Goal: Task Accomplishment & Management: Use online tool/utility

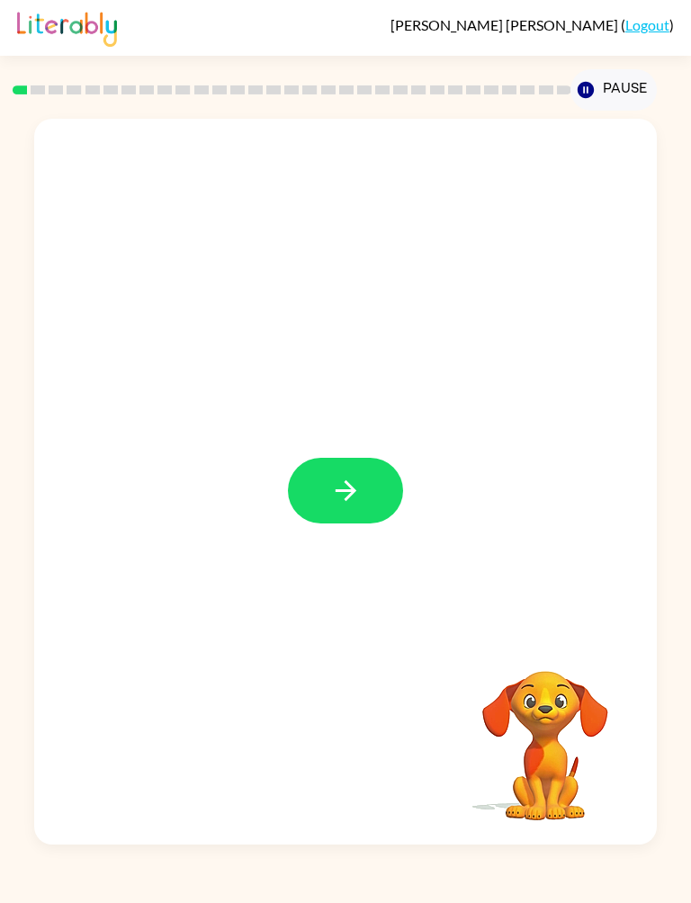
click at [348, 479] on icon "button" at bounding box center [345, 490] width 31 height 31
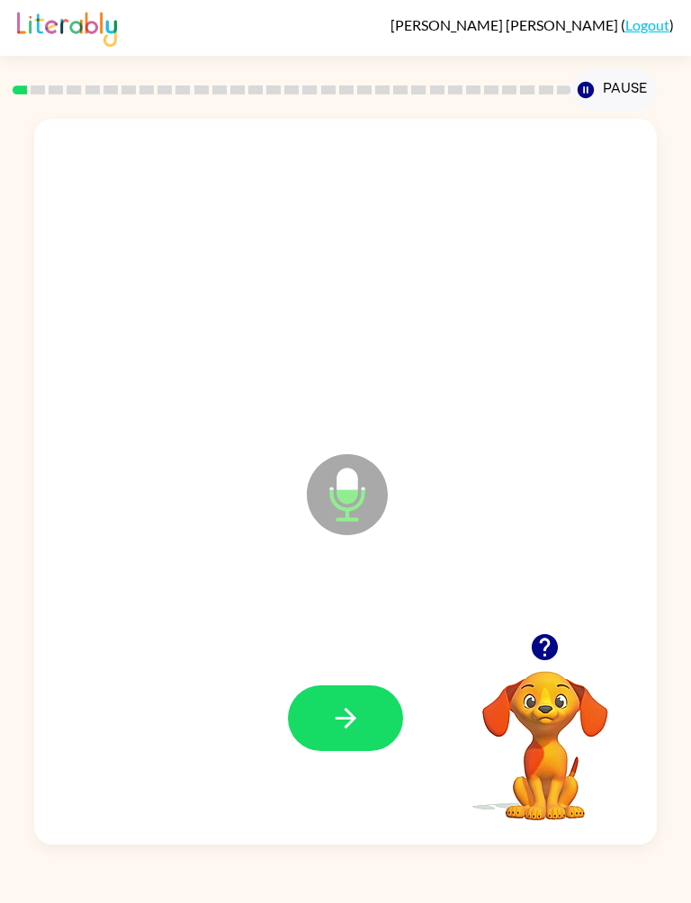
click at [309, 672] on button "button" at bounding box center [345, 719] width 115 height 66
click at [330, 672] on icon "button" at bounding box center [345, 718] width 31 height 31
click at [356, 672] on icon "button" at bounding box center [345, 718] width 31 height 31
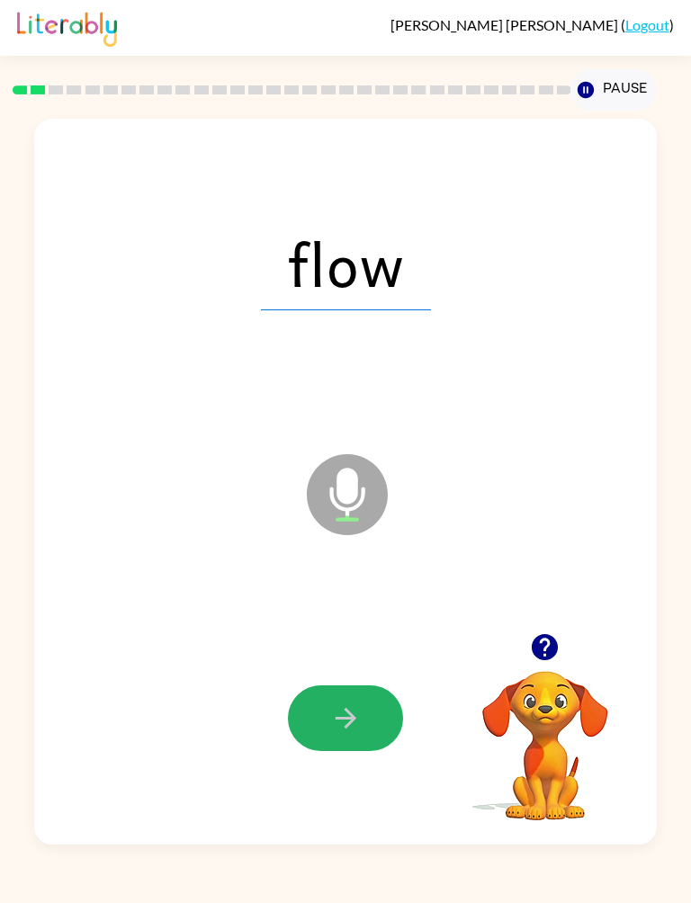
click at [369, 672] on button "button" at bounding box center [345, 719] width 115 height 66
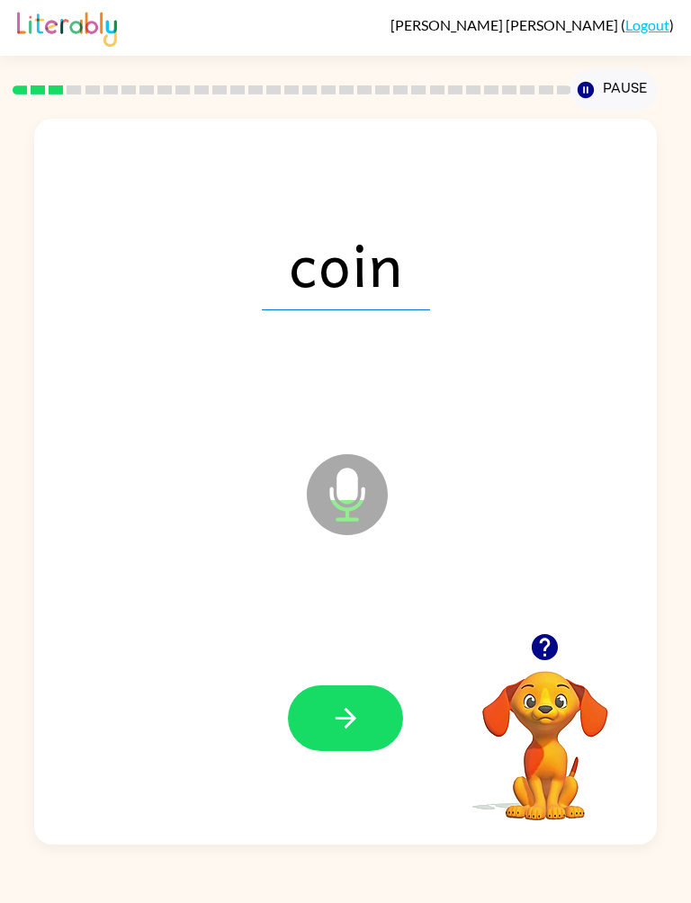
click at [369, 672] on button "button" at bounding box center [345, 719] width 115 height 66
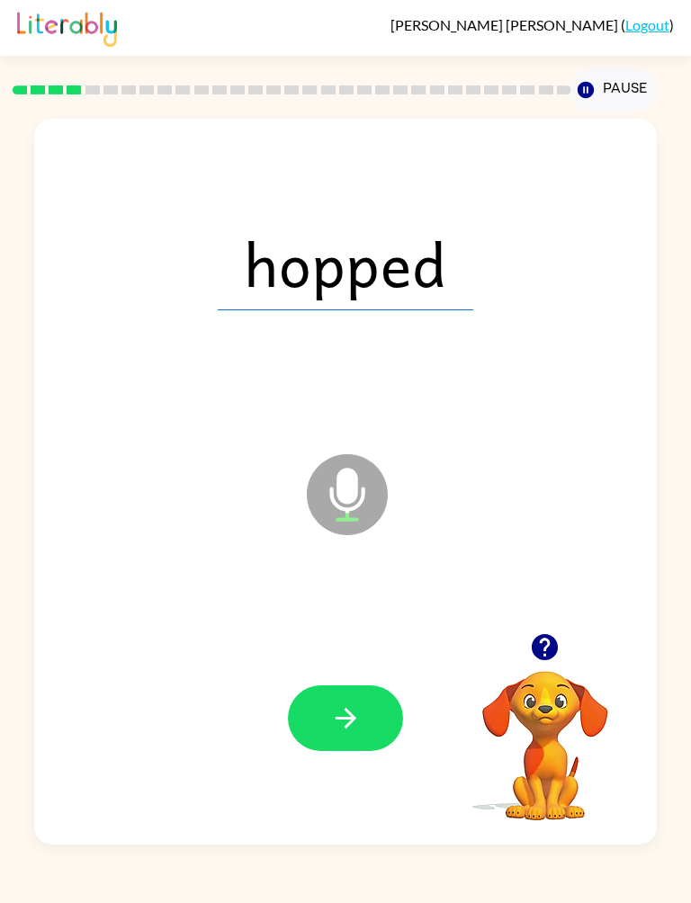
click at [371, 672] on button "button" at bounding box center [345, 719] width 115 height 66
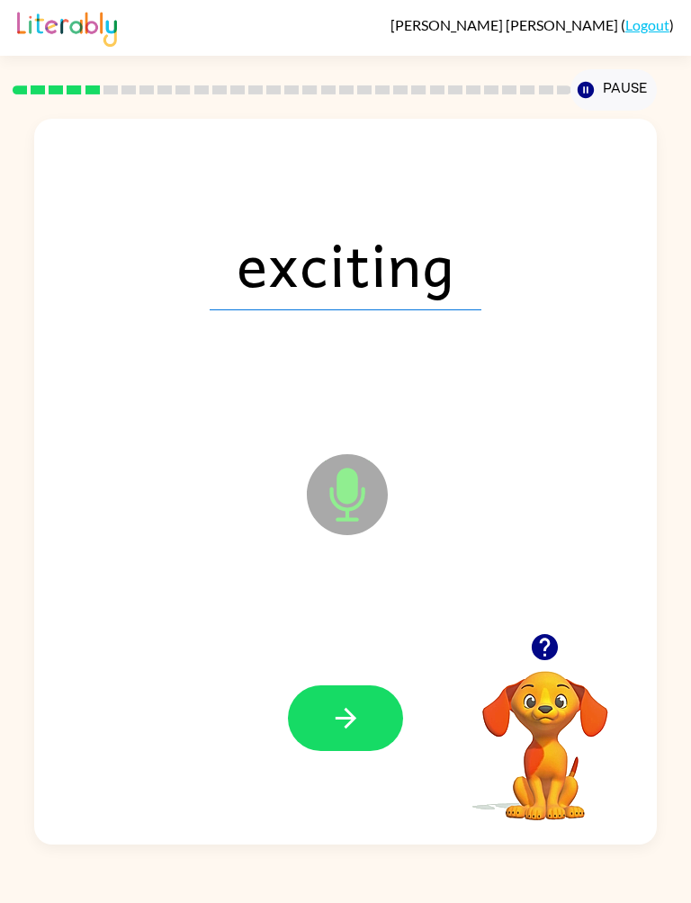
click at [323, 672] on button "button" at bounding box center [345, 719] width 115 height 66
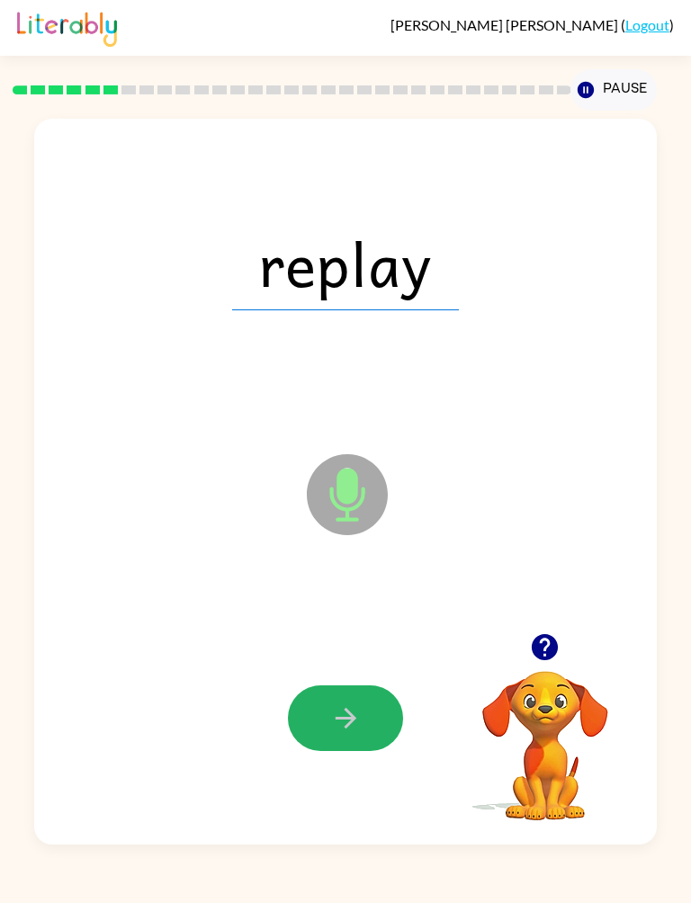
click at [351, 672] on icon "button" at bounding box center [345, 717] width 21 height 21
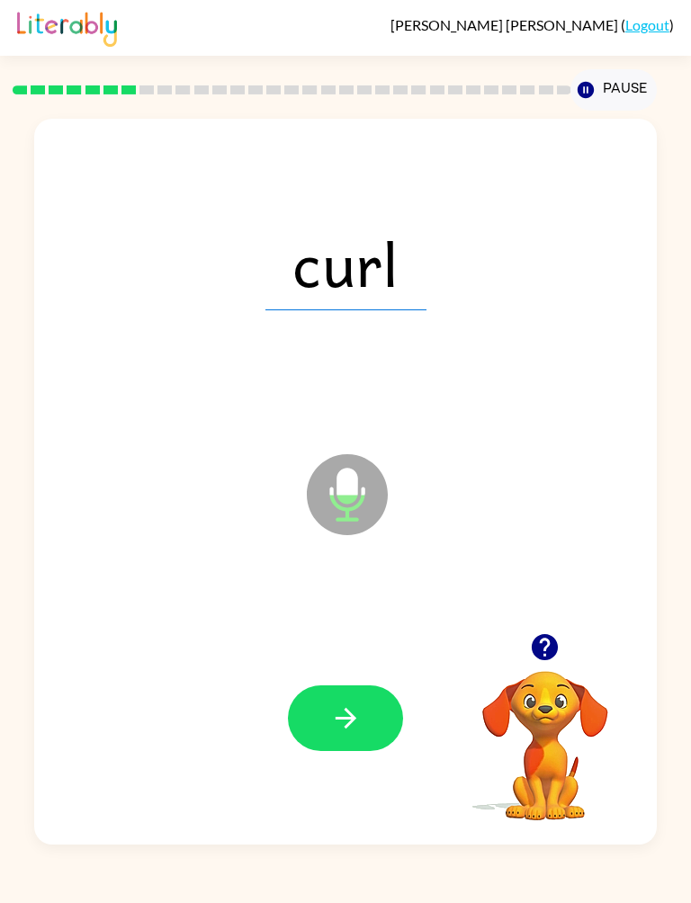
click at [354, 672] on icon "button" at bounding box center [345, 717] width 21 height 21
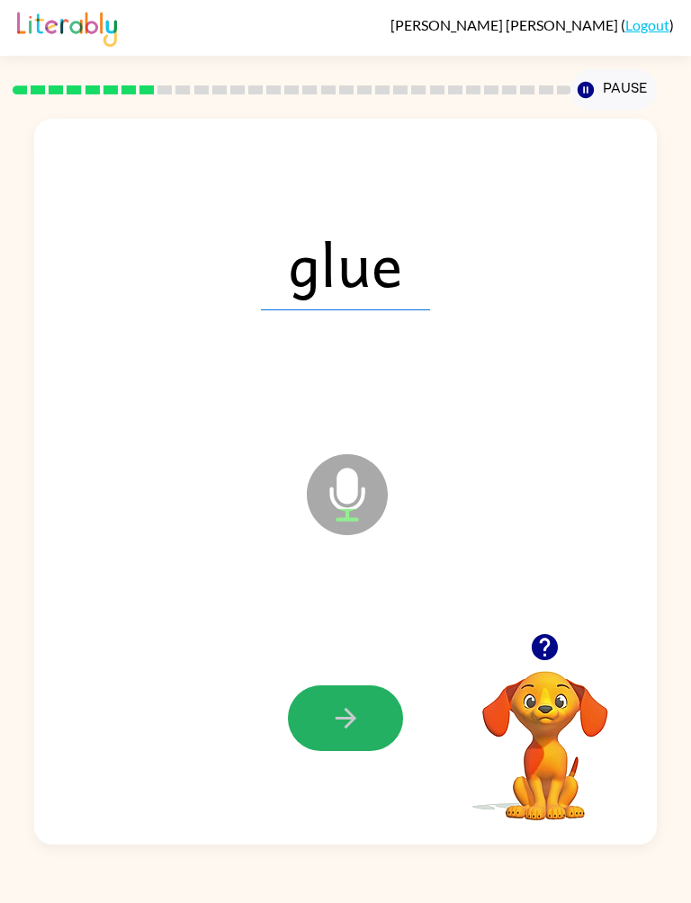
click at [350, 672] on icon "button" at bounding box center [345, 718] width 31 height 31
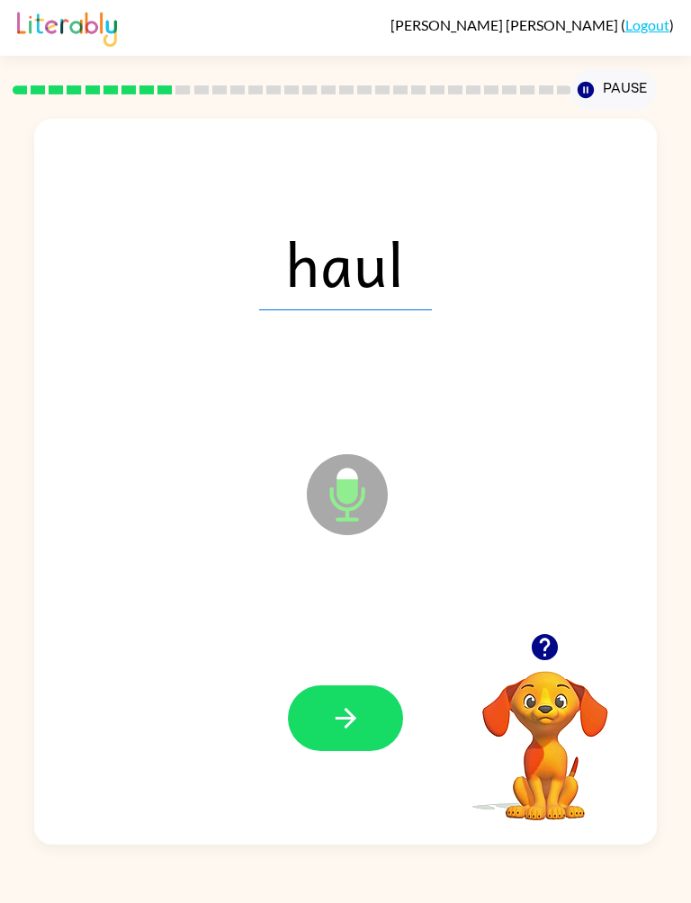
click at [373, 672] on button "button" at bounding box center [345, 719] width 115 height 66
click at [376, 672] on button "button" at bounding box center [345, 719] width 115 height 66
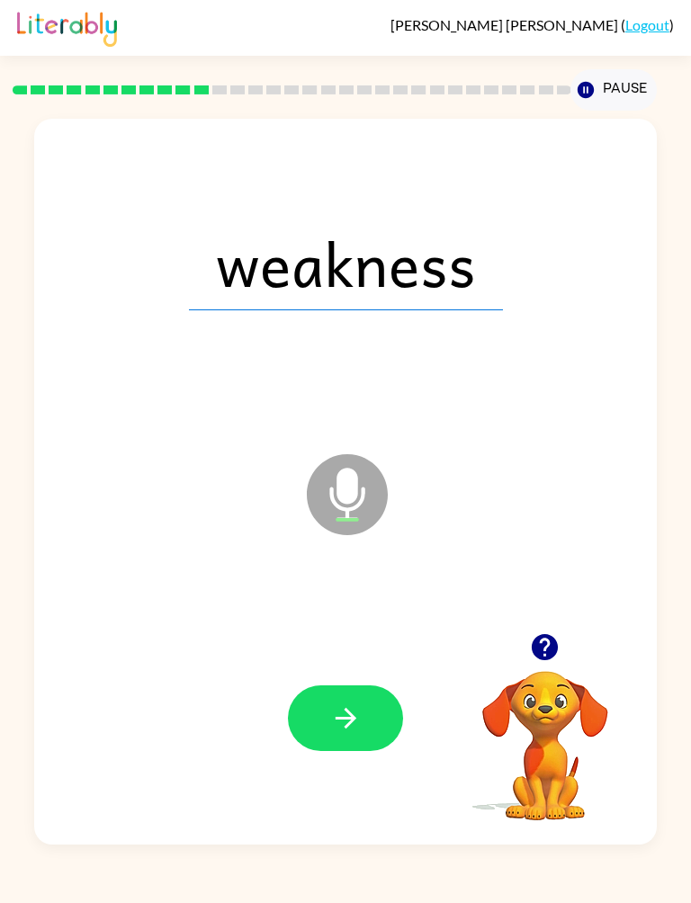
click at [326, 672] on button "button" at bounding box center [345, 719] width 115 height 66
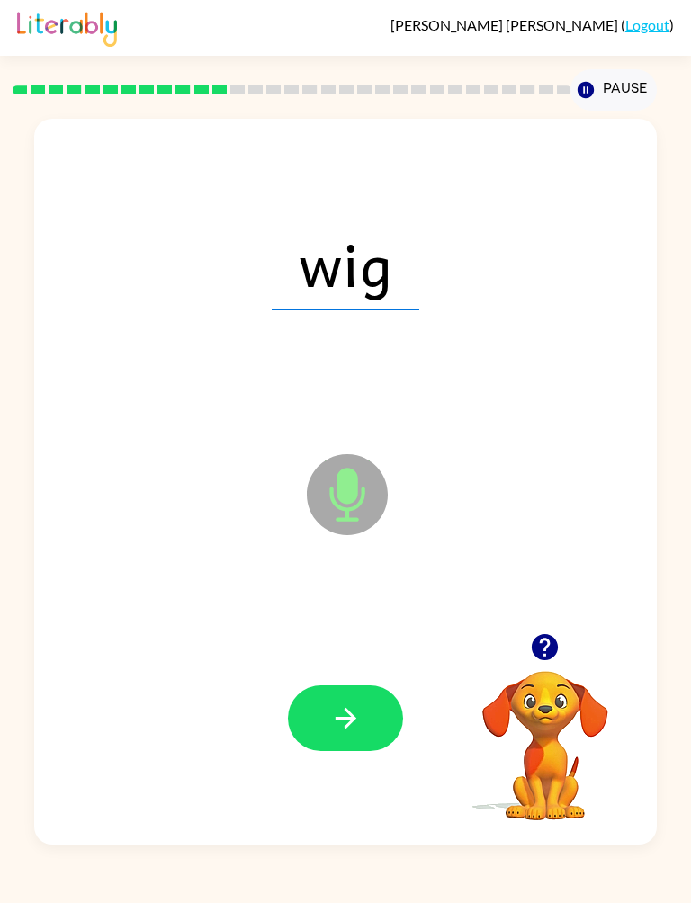
click at [380, 672] on button "button" at bounding box center [345, 719] width 115 height 66
click at [375, 672] on button "button" at bounding box center [345, 719] width 115 height 66
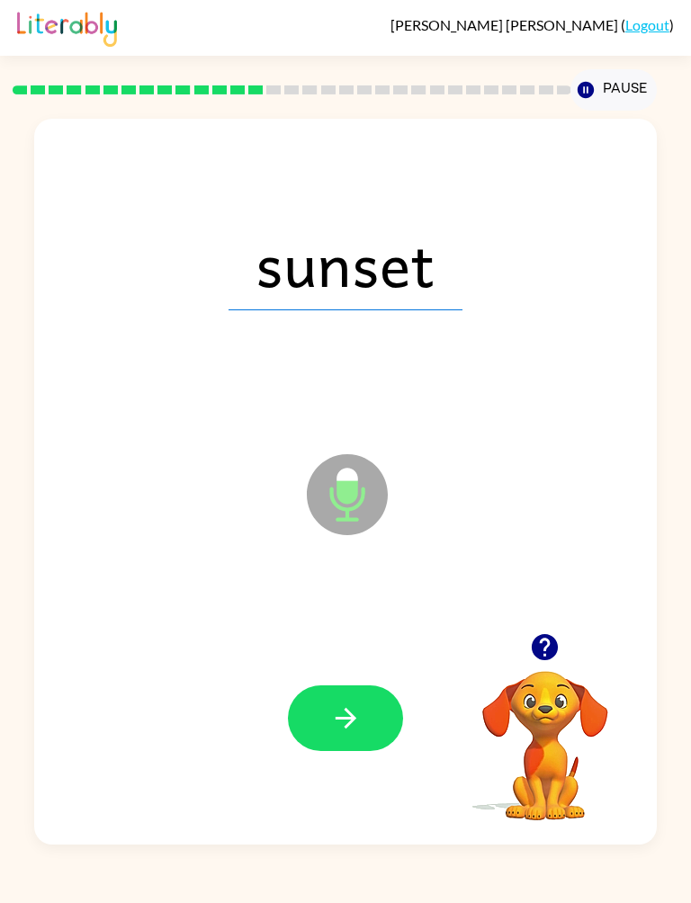
click at [347, 672] on icon "button" at bounding box center [345, 718] width 31 height 31
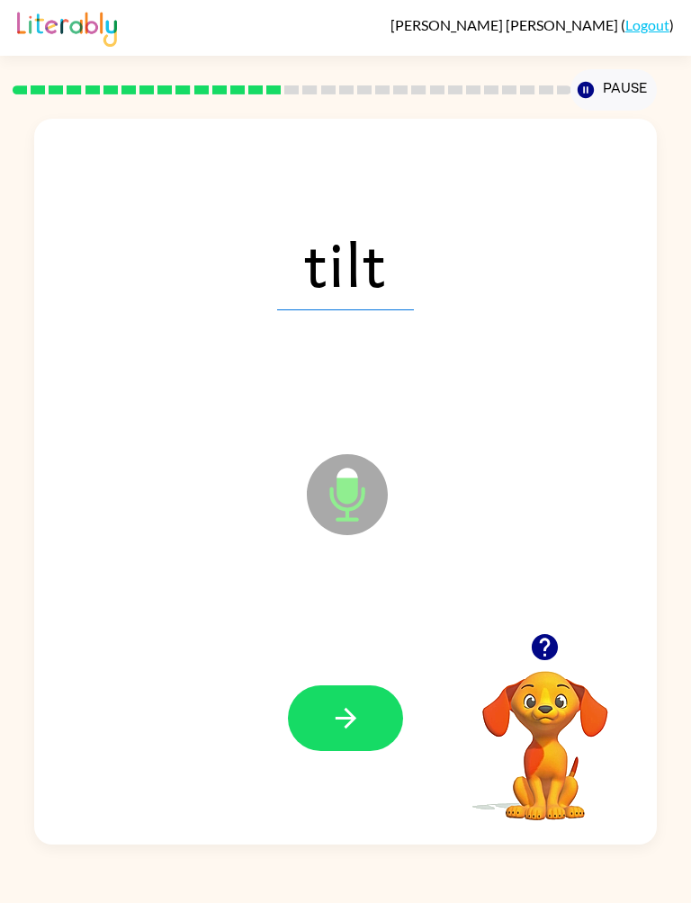
click at [351, 672] on icon "button" at bounding box center [345, 718] width 31 height 31
click at [338, 672] on icon "button" at bounding box center [345, 718] width 31 height 31
click at [354, 672] on icon "button" at bounding box center [345, 718] width 31 height 31
click at [365, 672] on button "button" at bounding box center [345, 719] width 115 height 66
click at [364, 672] on button "button" at bounding box center [345, 719] width 115 height 66
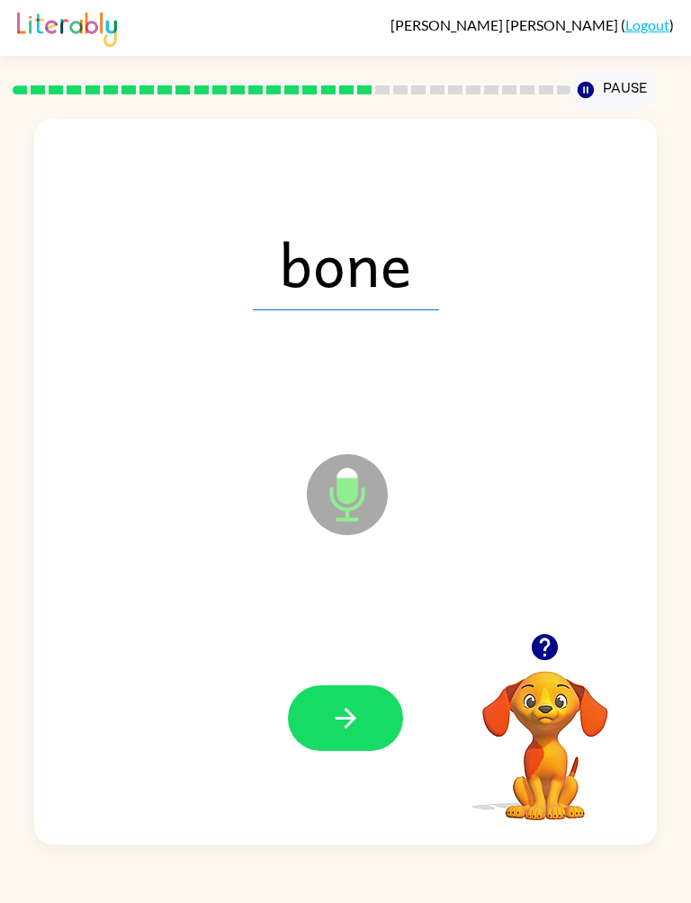
click at [369, 672] on button "button" at bounding box center [345, 719] width 115 height 66
click at [354, 672] on button "button" at bounding box center [345, 719] width 115 height 66
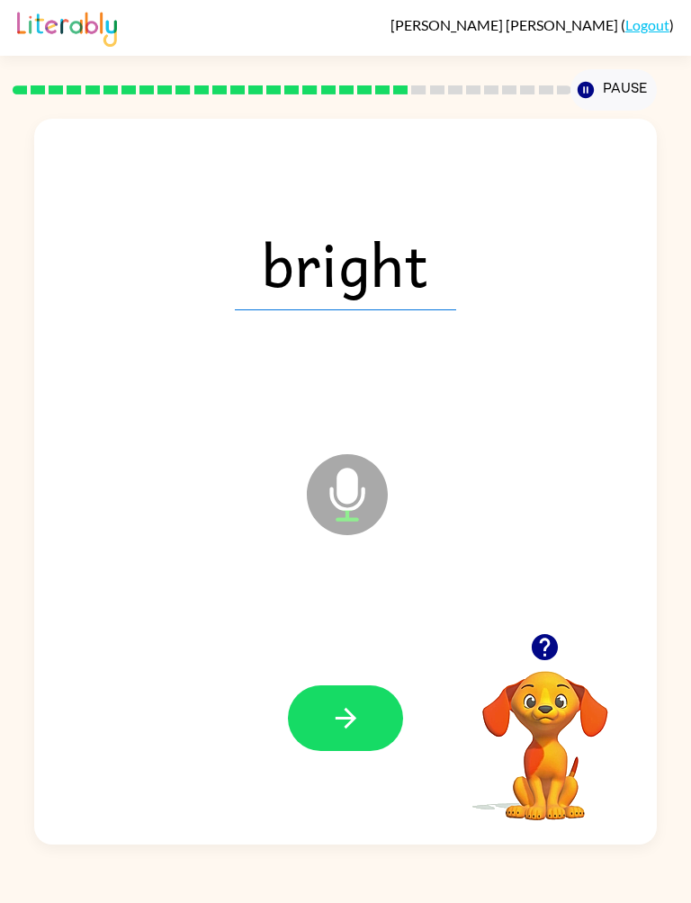
click at [356, 672] on icon "button" at bounding box center [345, 718] width 31 height 31
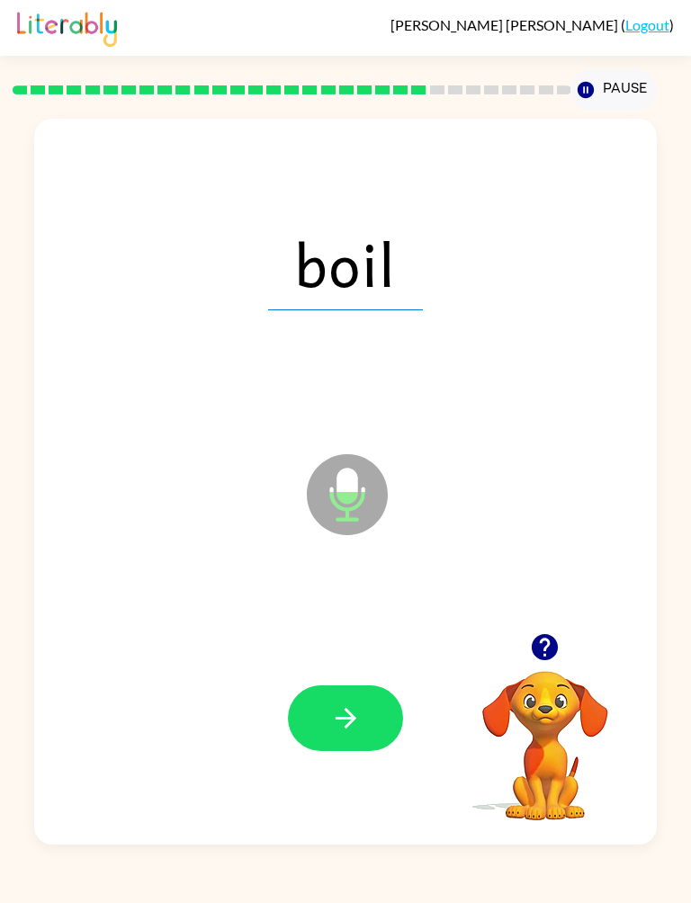
click at [359, 672] on button "button" at bounding box center [345, 719] width 115 height 66
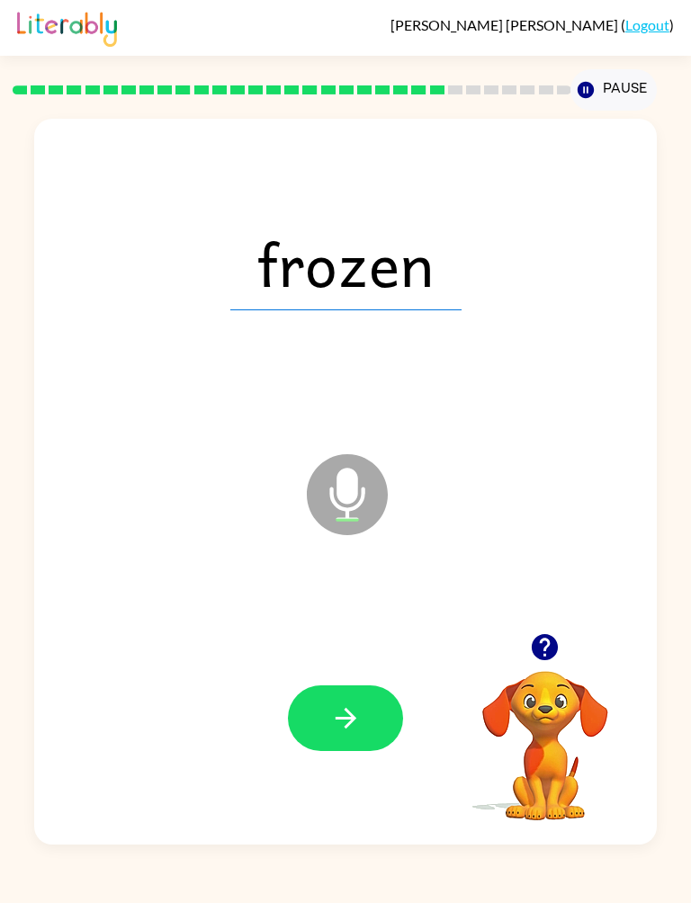
click at [351, 672] on button "button" at bounding box center [345, 719] width 115 height 66
click at [348, 672] on button "button" at bounding box center [345, 719] width 115 height 66
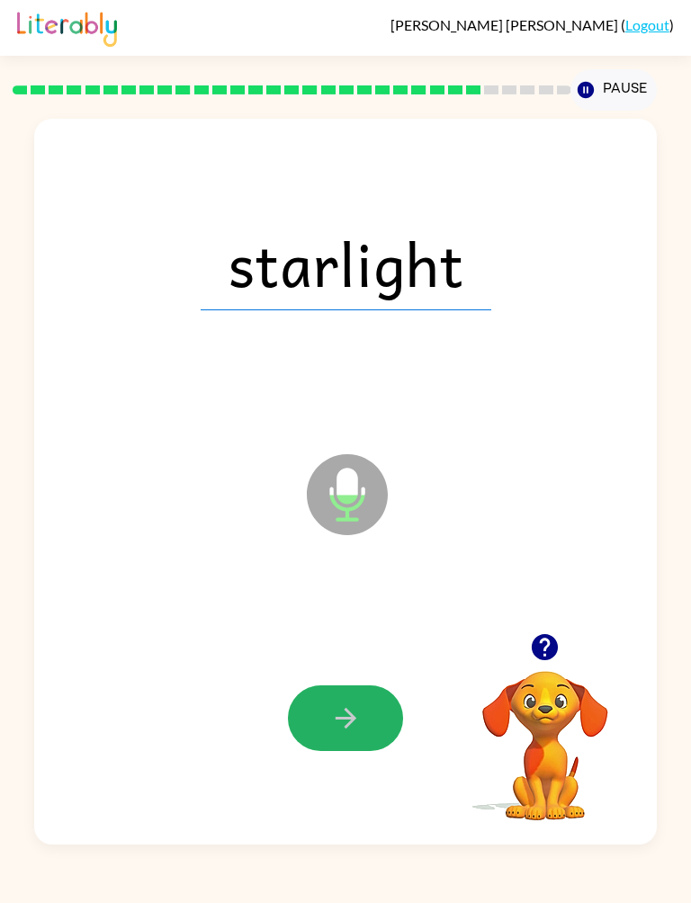
click at [333, 672] on button "button" at bounding box center [345, 719] width 115 height 66
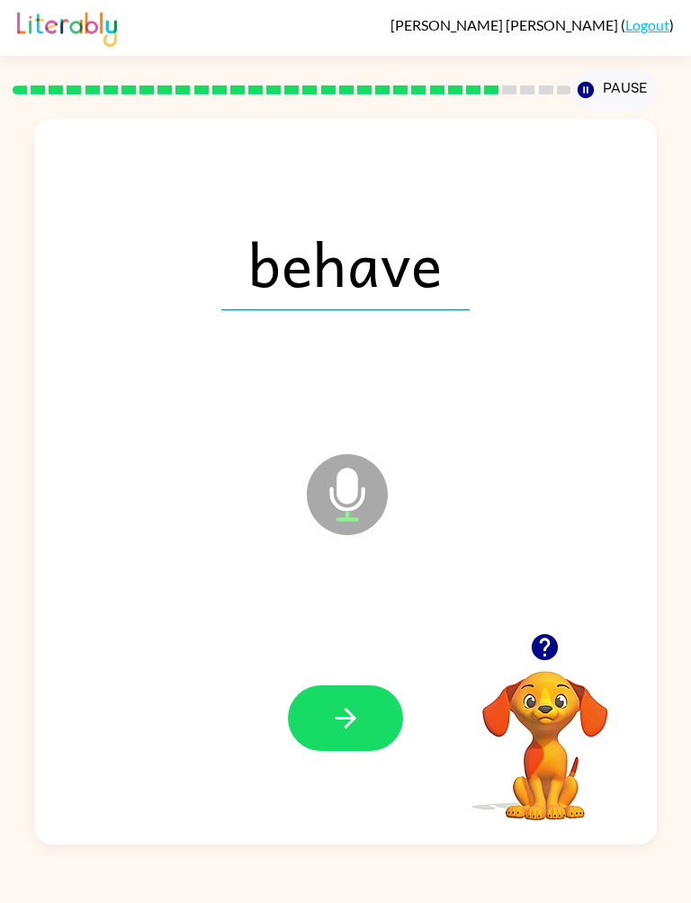
click at [316, 672] on button "button" at bounding box center [345, 719] width 115 height 66
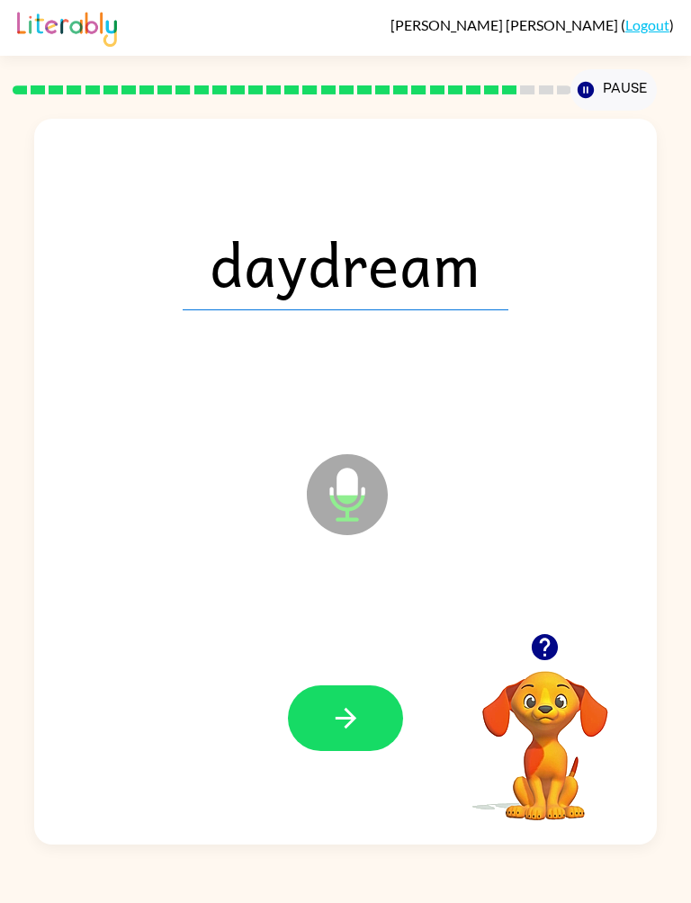
click at [321, 672] on button "button" at bounding box center [345, 719] width 115 height 66
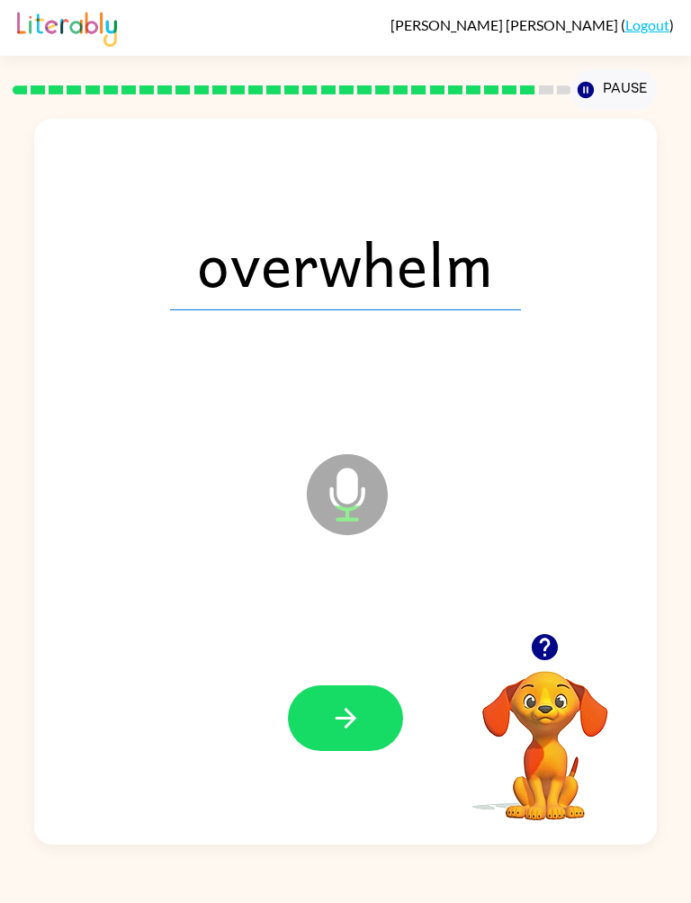
click at [350, 483] on icon "Microphone The Microphone is here when it is your turn to talk" at bounding box center [437, 517] width 270 height 135
click at [331, 672] on icon "button" at bounding box center [345, 718] width 31 height 31
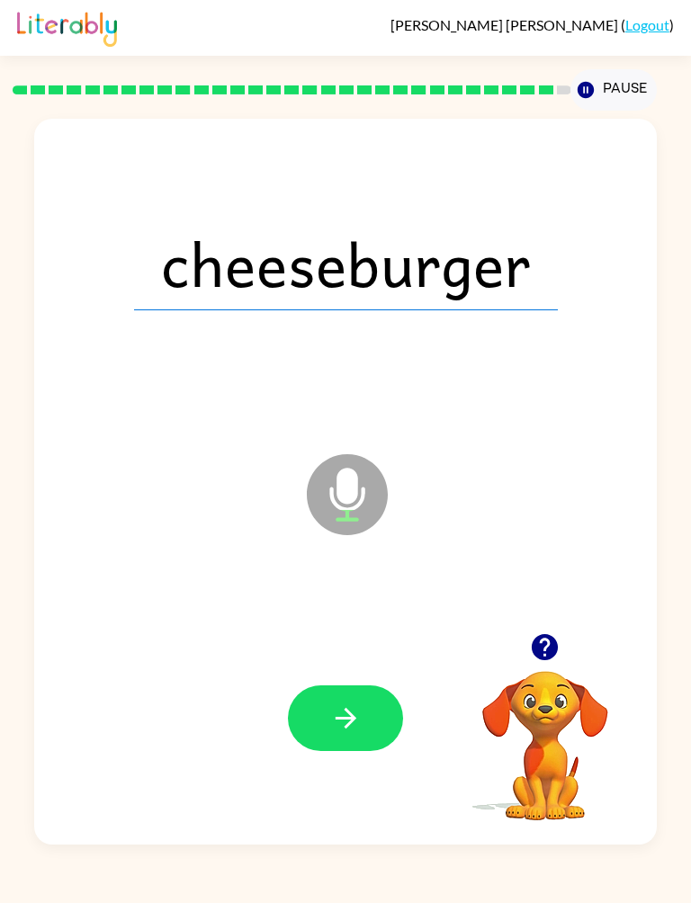
click at [316, 672] on button "button" at bounding box center [345, 719] width 115 height 66
